Goal: Information Seeking & Learning: Learn about a topic

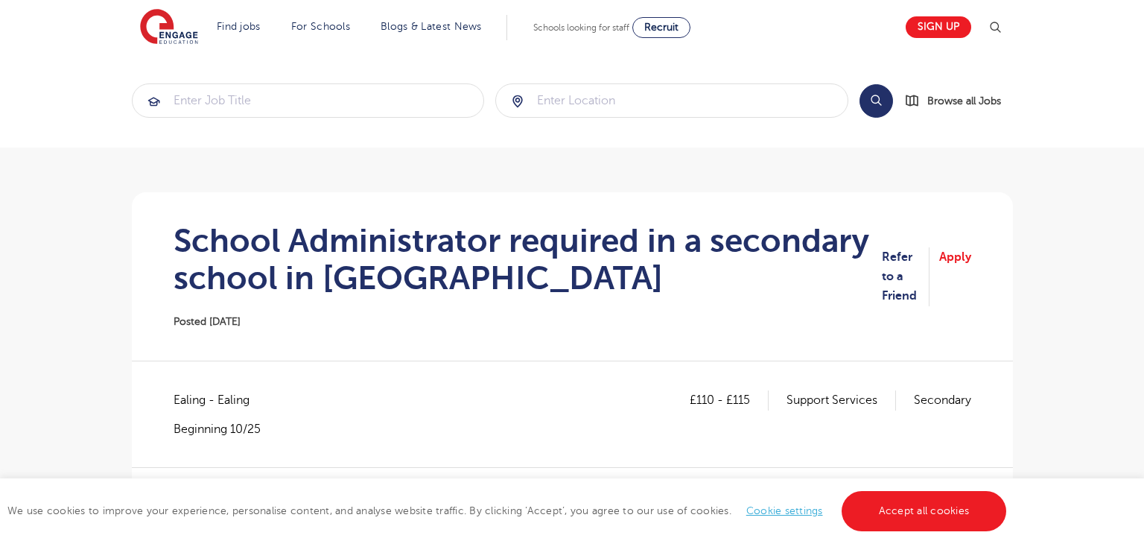
scroll to position [71, 0]
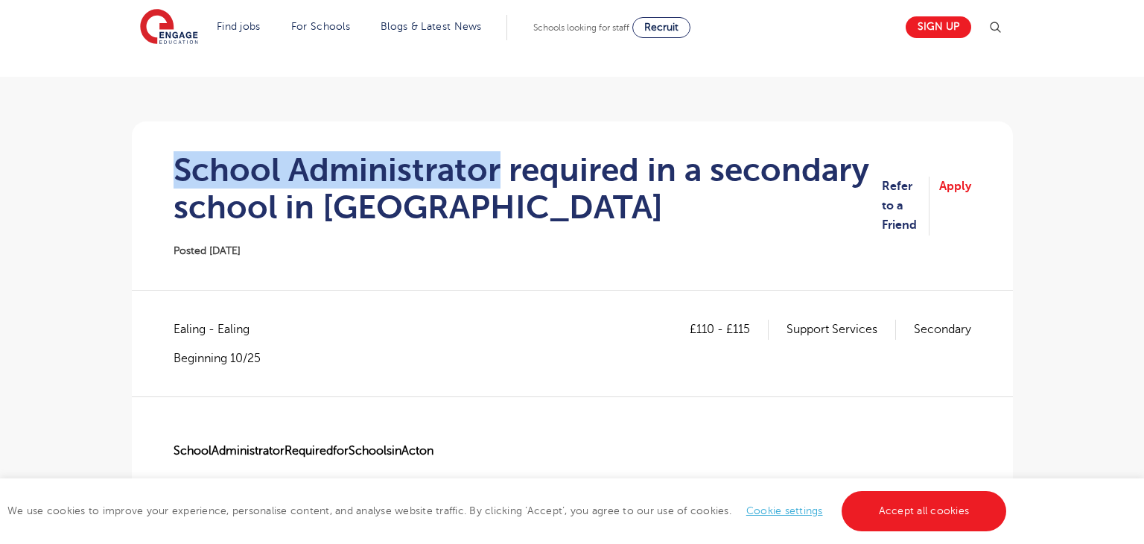
drag, startPoint x: 180, startPoint y: 166, endPoint x: 498, endPoint y: 171, distance: 318.2
click at [498, 171] on h1 "School Administrator required in a secondary school in [GEOGRAPHIC_DATA]" at bounding box center [528, 188] width 709 height 75
drag, startPoint x: 178, startPoint y: 160, endPoint x: 500, endPoint y: 167, distance: 321.9
click at [500, 167] on h1 "School Administrator required in a secondary school in [GEOGRAPHIC_DATA]" at bounding box center [528, 188] width 709 height 75
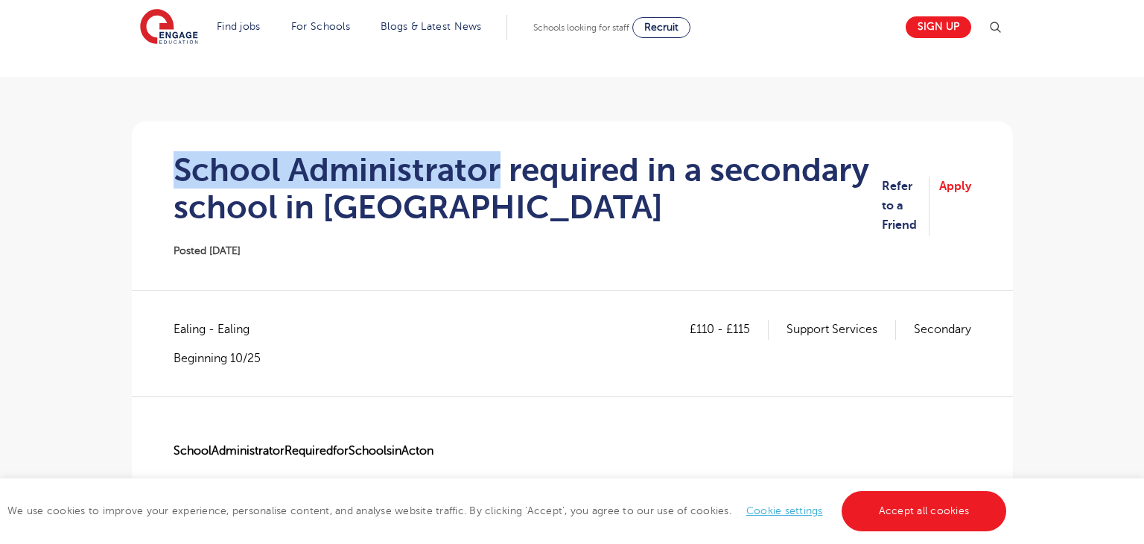
copy h1 "School Administrator"
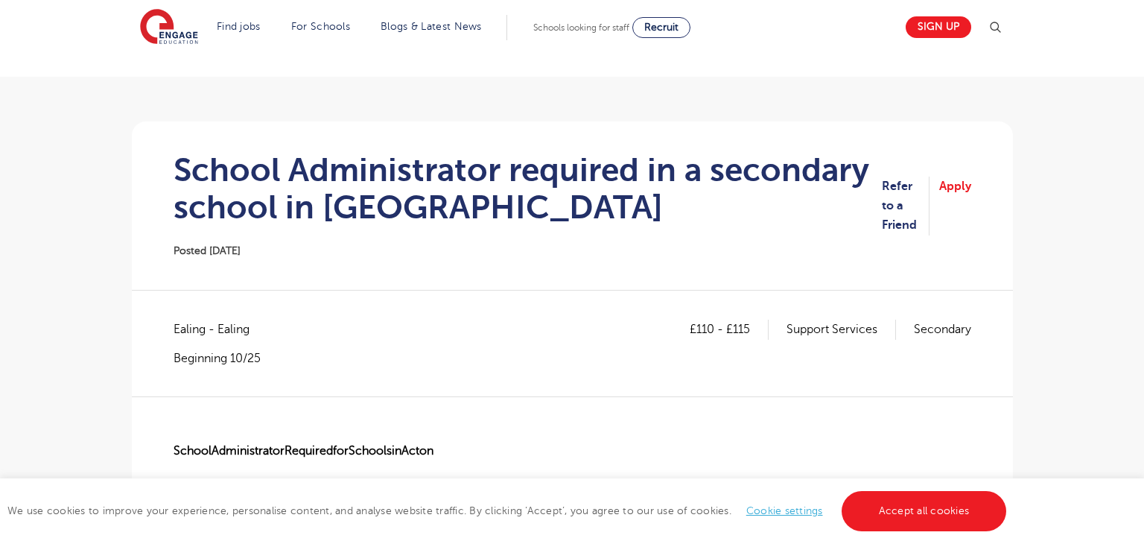
click at [180, 332] on span "Ealing - Ealing" at bounding box center [219, 329] width 91 height 19
copy span "Ealing"
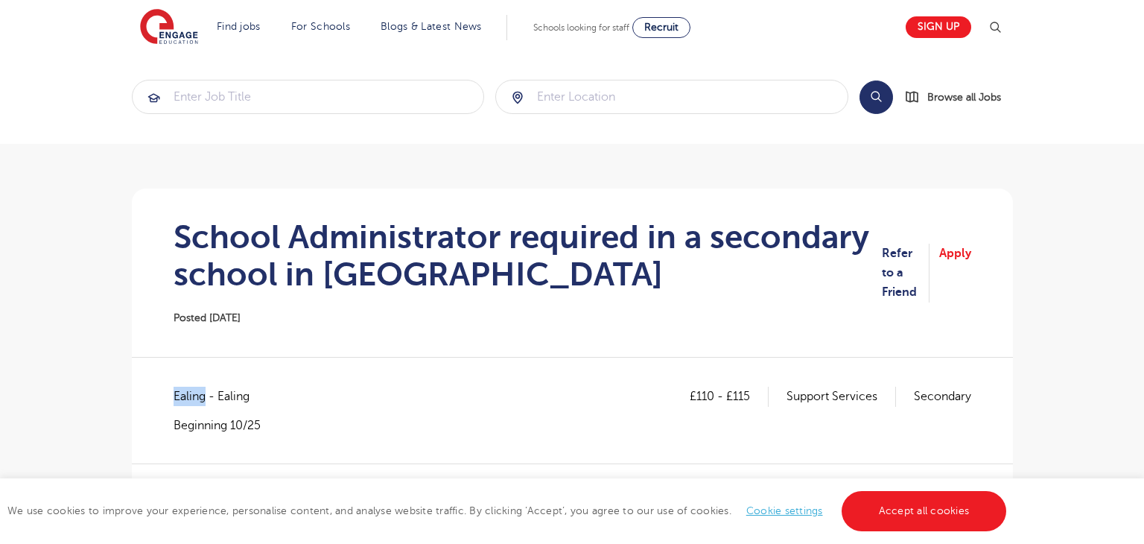
scroll to position [0, 0]
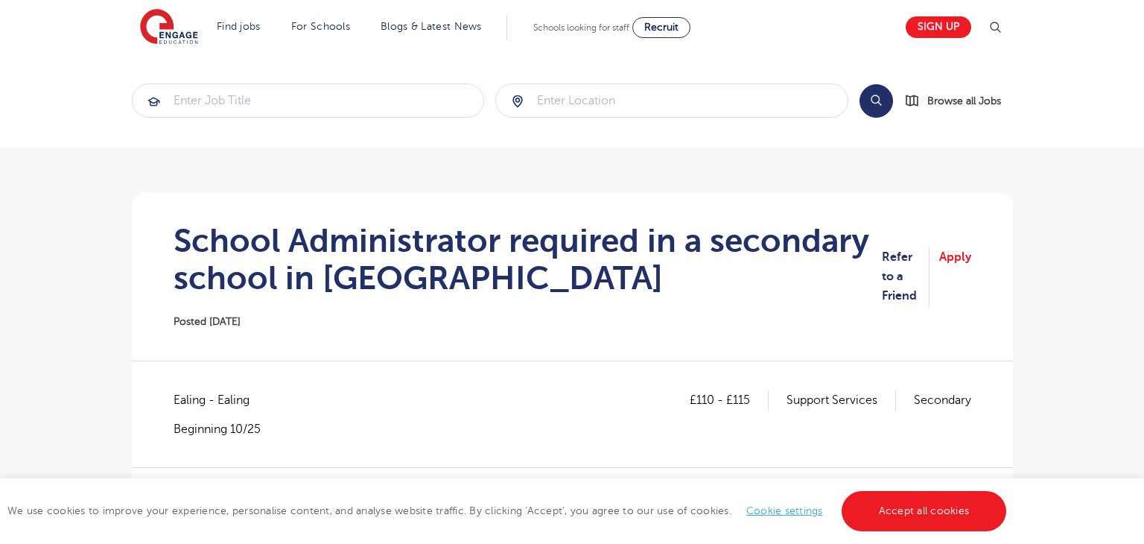
click at [697, 402] on p "£110 - £115" at bounding box center [729, 399] width 79 height 19
drag, startPoint x: 696, startPoint y: 399, endPoint x: 710, endPoint y: 403, distance: 14.8
click at [710, 403] on p "£110 - £115" at bounding box center [729, 399] width 79 height 19
copy p "110"
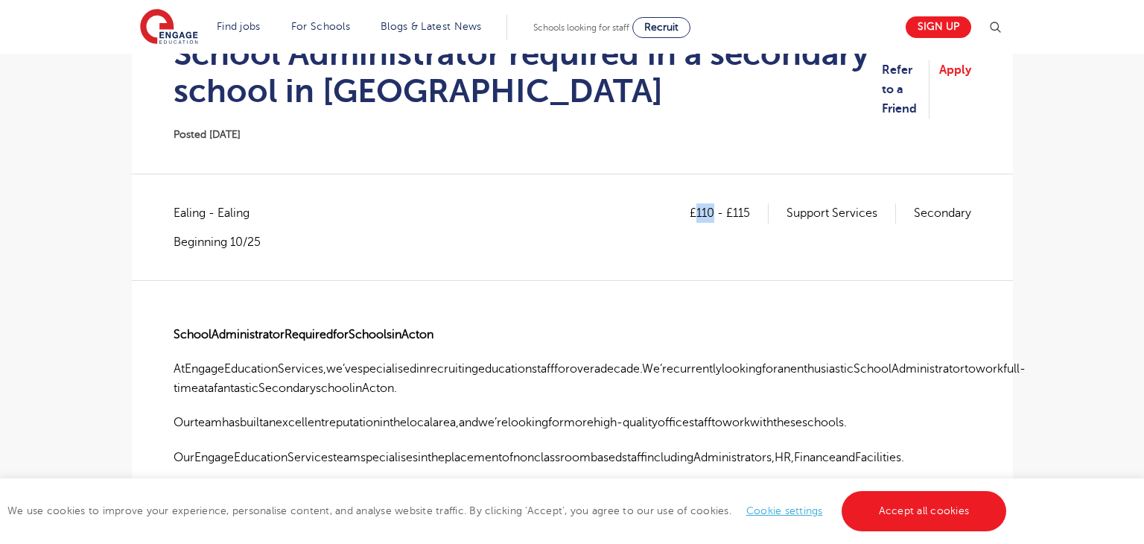
scroll to position [188, 0]
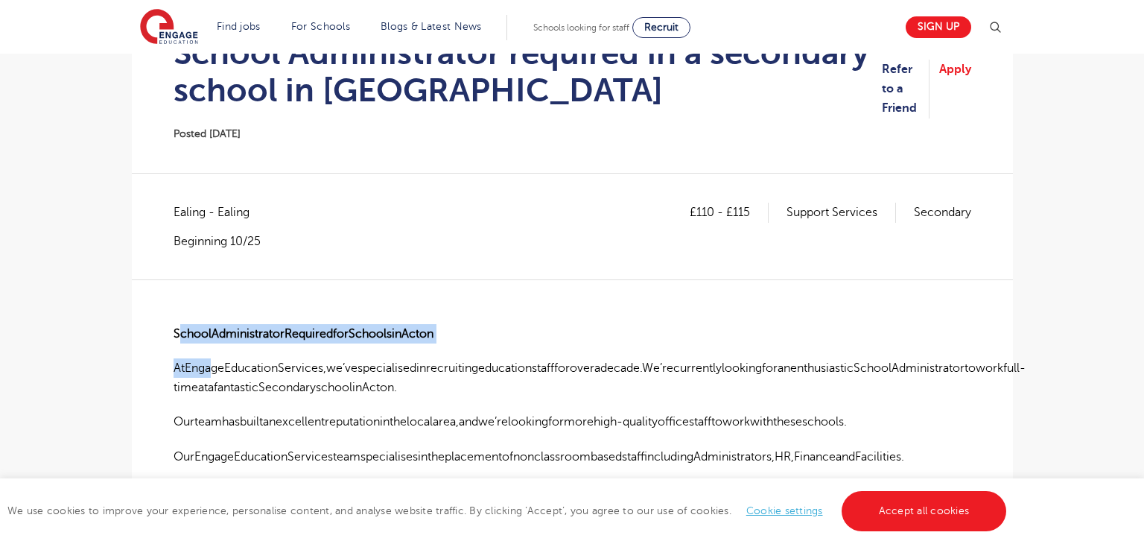
drag, startPoint x: 180, startPoint y: 326, endPoint x: 200, endPoint y: 346, distance: 27.9
click at [180, 328] on strong "SchoolAdministratorRequiredforSchoolsinActon" at bounding box center [304, 333] width 260 height 13
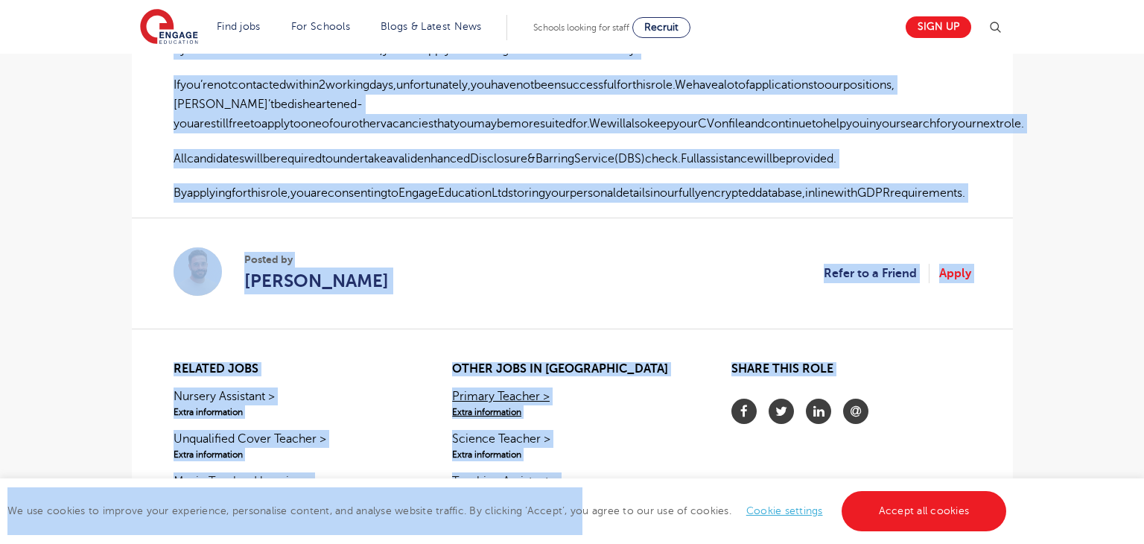
scroll to position [1078, 0]
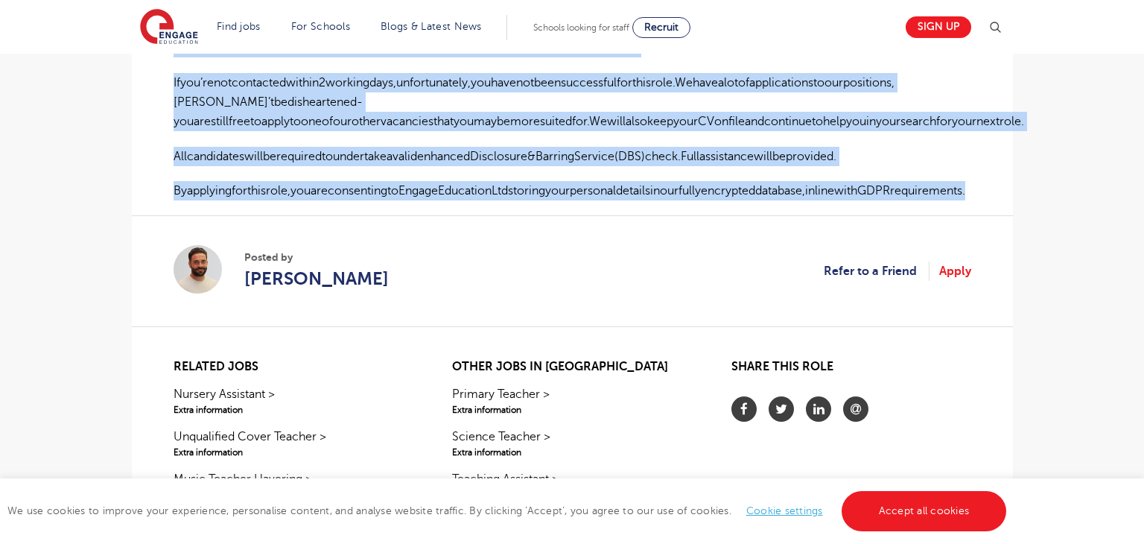
drag, startPoint x: 174, startPoint y: 327, endPoint x: 976, endPoint y: 163, distance: 818.3
copy div "LoremiPsumdolorsitaMetconsecteTuradipisCinge SeDdoeiuSmodtempoRincidid,ut’labor…"
